Goal: Find contact information: Find contact information

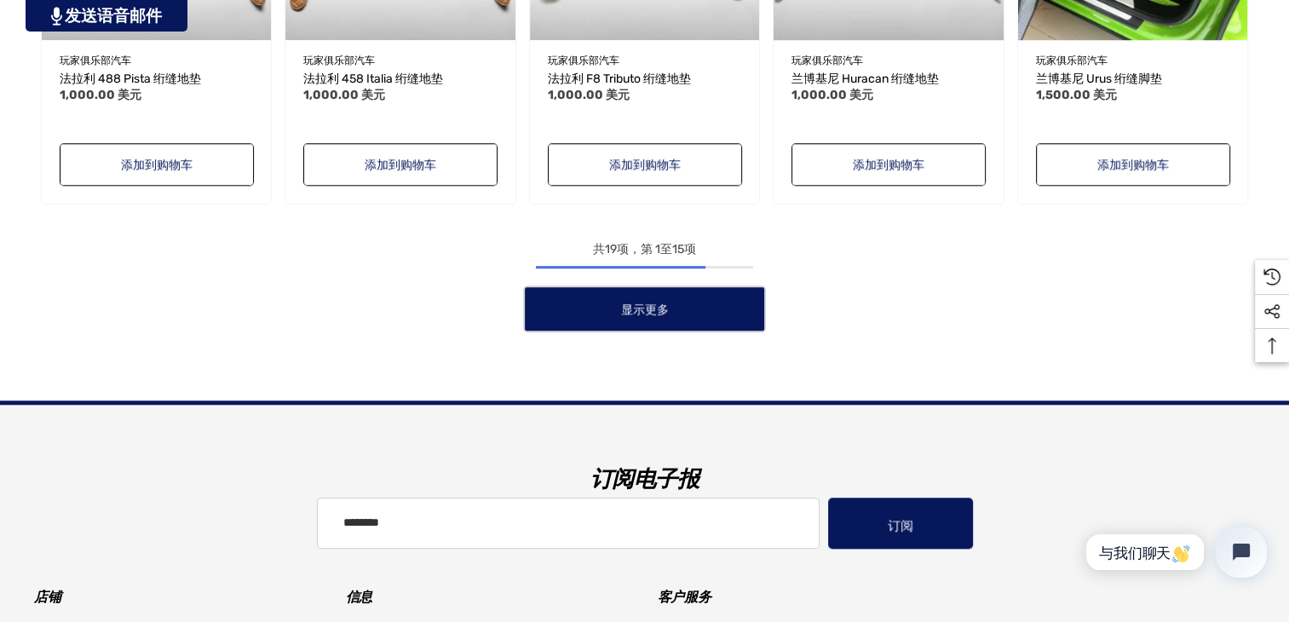
scroll to position [1833, 0]
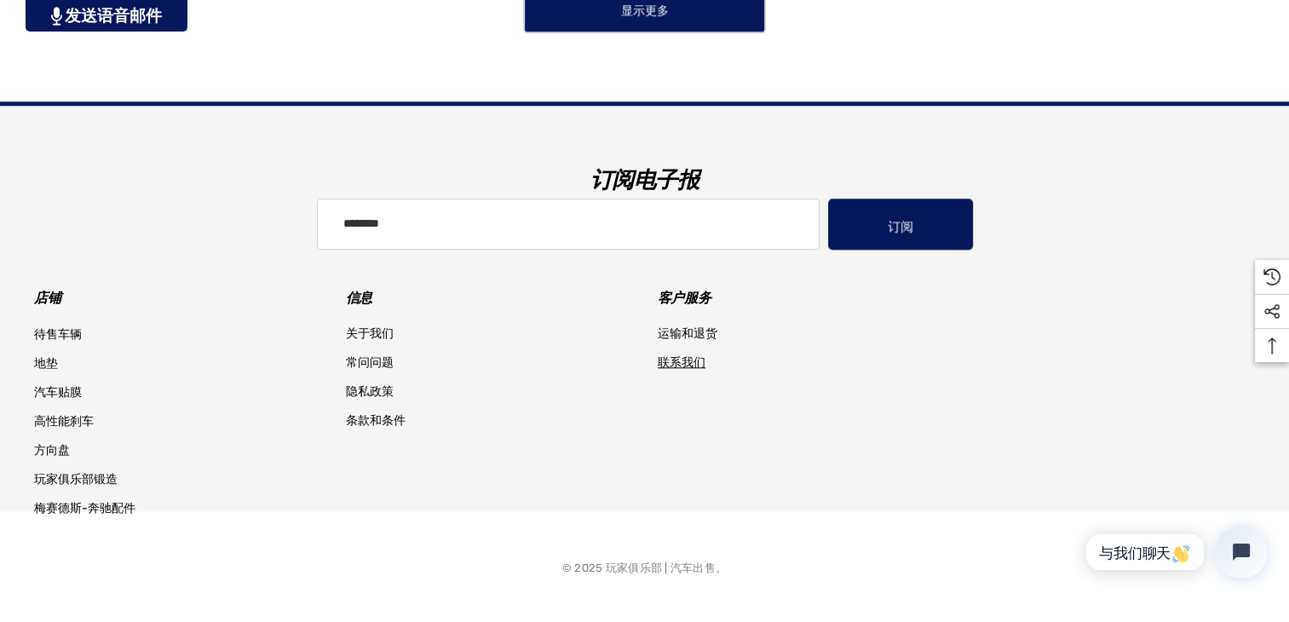
click at [689, 364] on font "联系我们" at bounding box center [682, 362] width 48 height 14
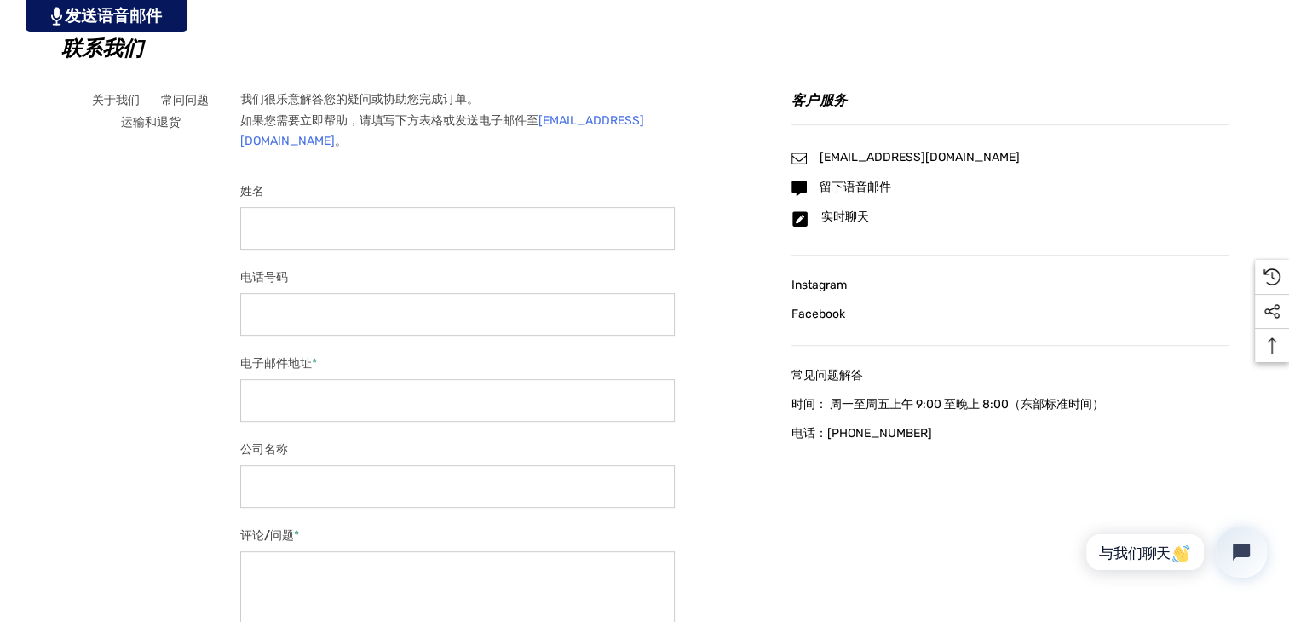
scroll to position [608, 0]
drag, startPoint x: 395, startPoint y: 142, endPoint x: 253, endPoint y: 144, distance: 142.3
click at [253, 144] on p "我们很乐意解答您的疑问或协助您完成订单。 如果您需要立即帮助，请填写下方表格或发送电子邮件至 [EMAIL_ADDRESS][DOMAIN_NAME] 。" at bounding box center [457, 120] width 435 height 63
copy font "[EMAIL_ADDRESS][DOMAIN_NAME]"
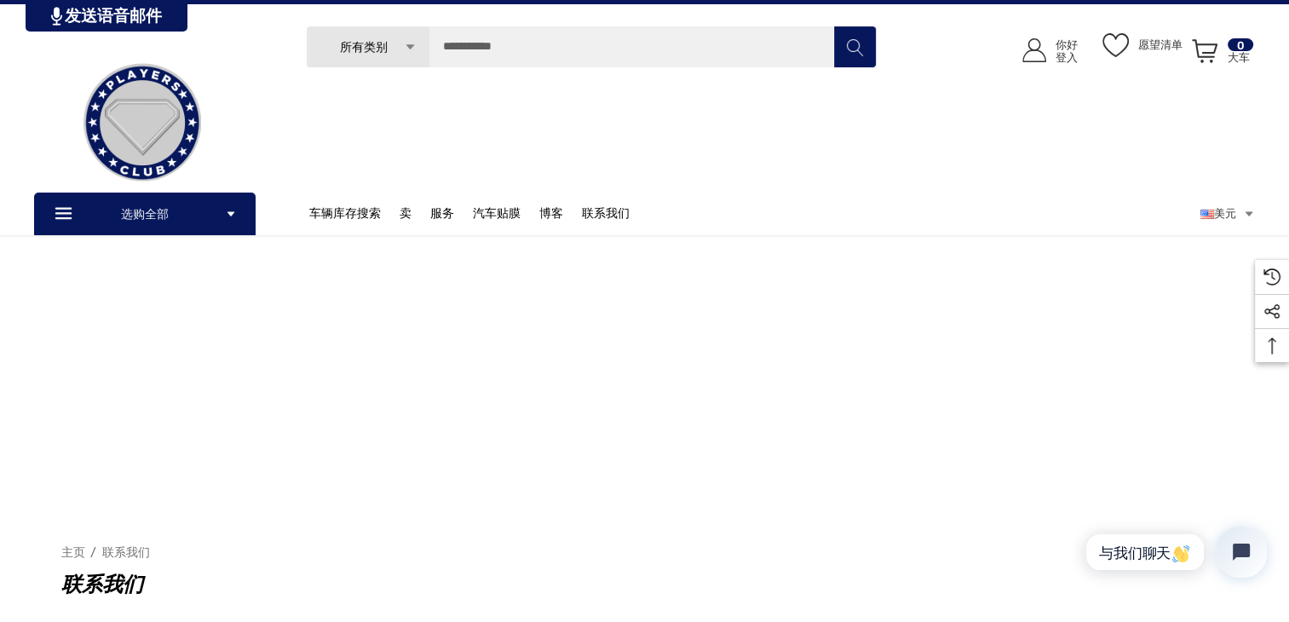
scroll to position [0, 0]
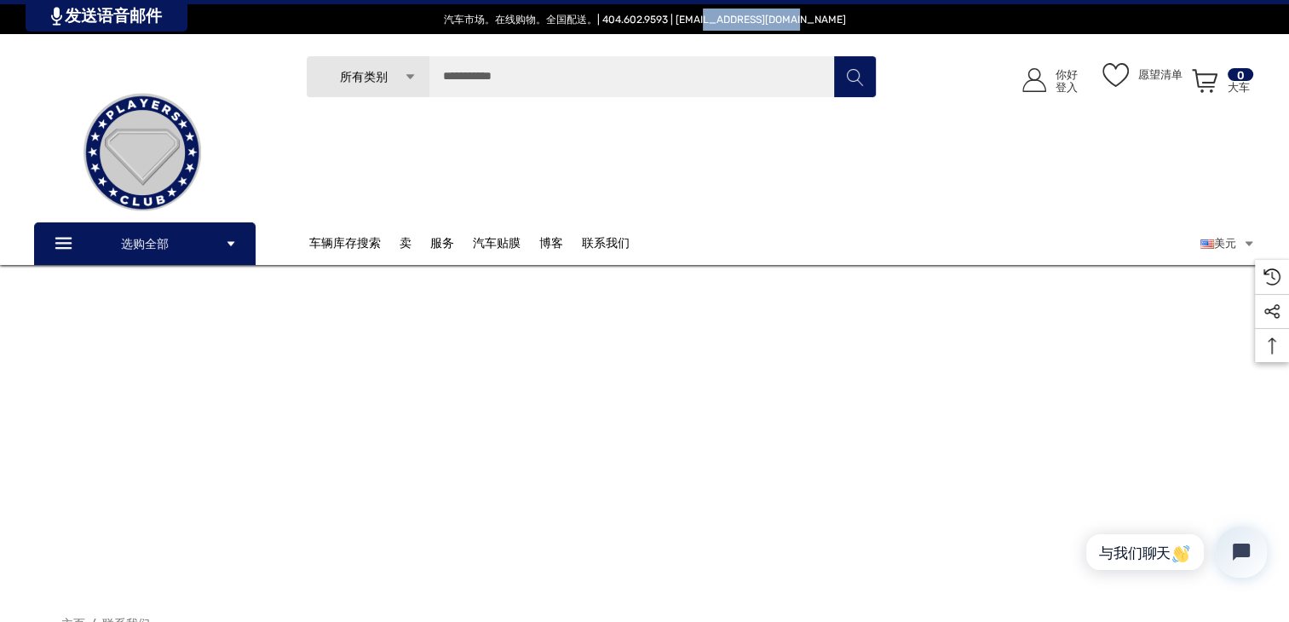
drag, startPoint x: 802, startPoint y: 18, endPoint x: 726, endPoint y: 21, distance: 75.9
click at [726, 21] on font "汽车市场。在线购物。全国配送。| 404.602.9593 | [EMAIL_ADDRESS][DOMAIN_NAME]" at bounding box center [645, 20] width 402 height 12
copy font "playersclubcars."
